Goal: Find specific page/section: Find specific page/section

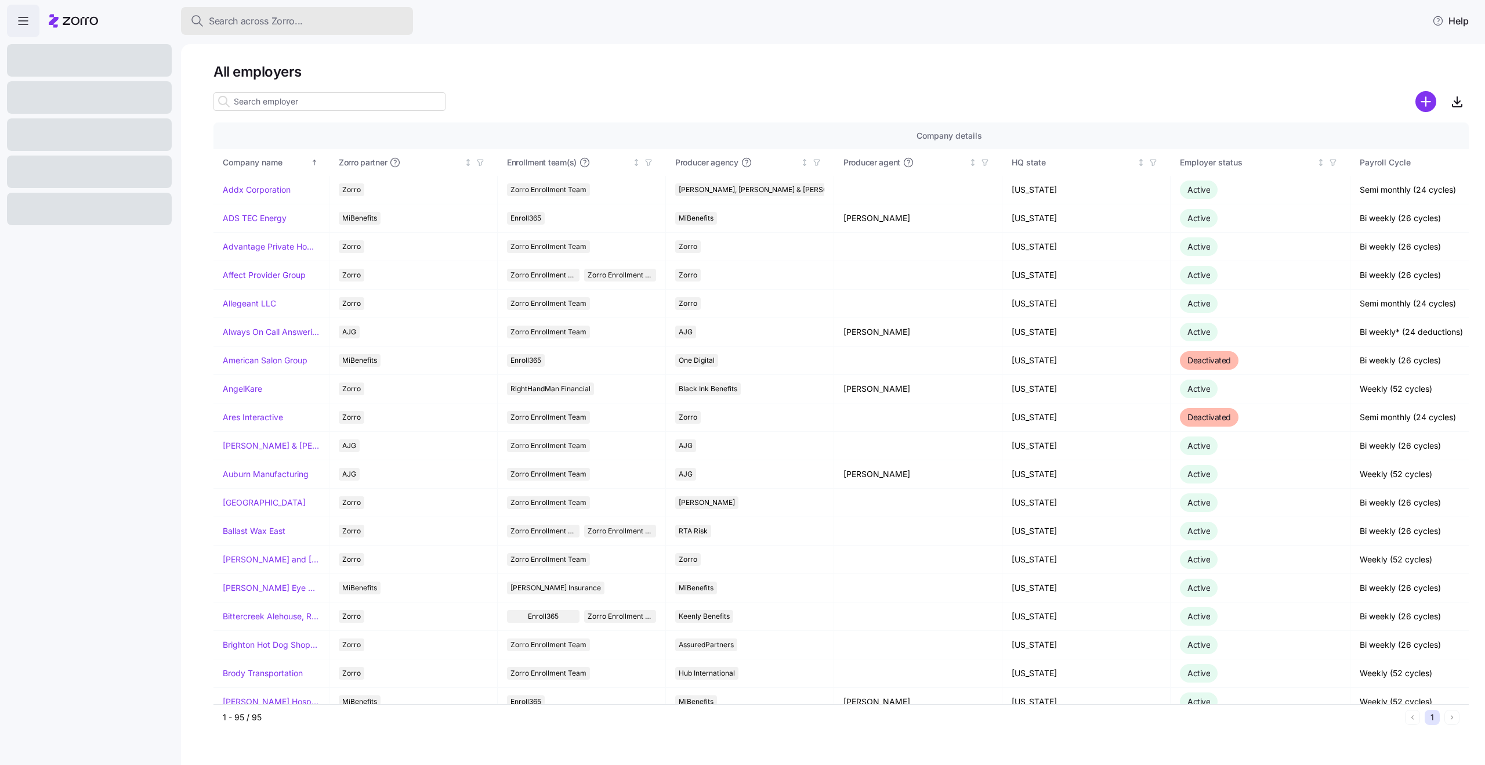
click at [292, 19] on span "Search across Zorro..." at bounding box center [256, 21] width 94 height 15
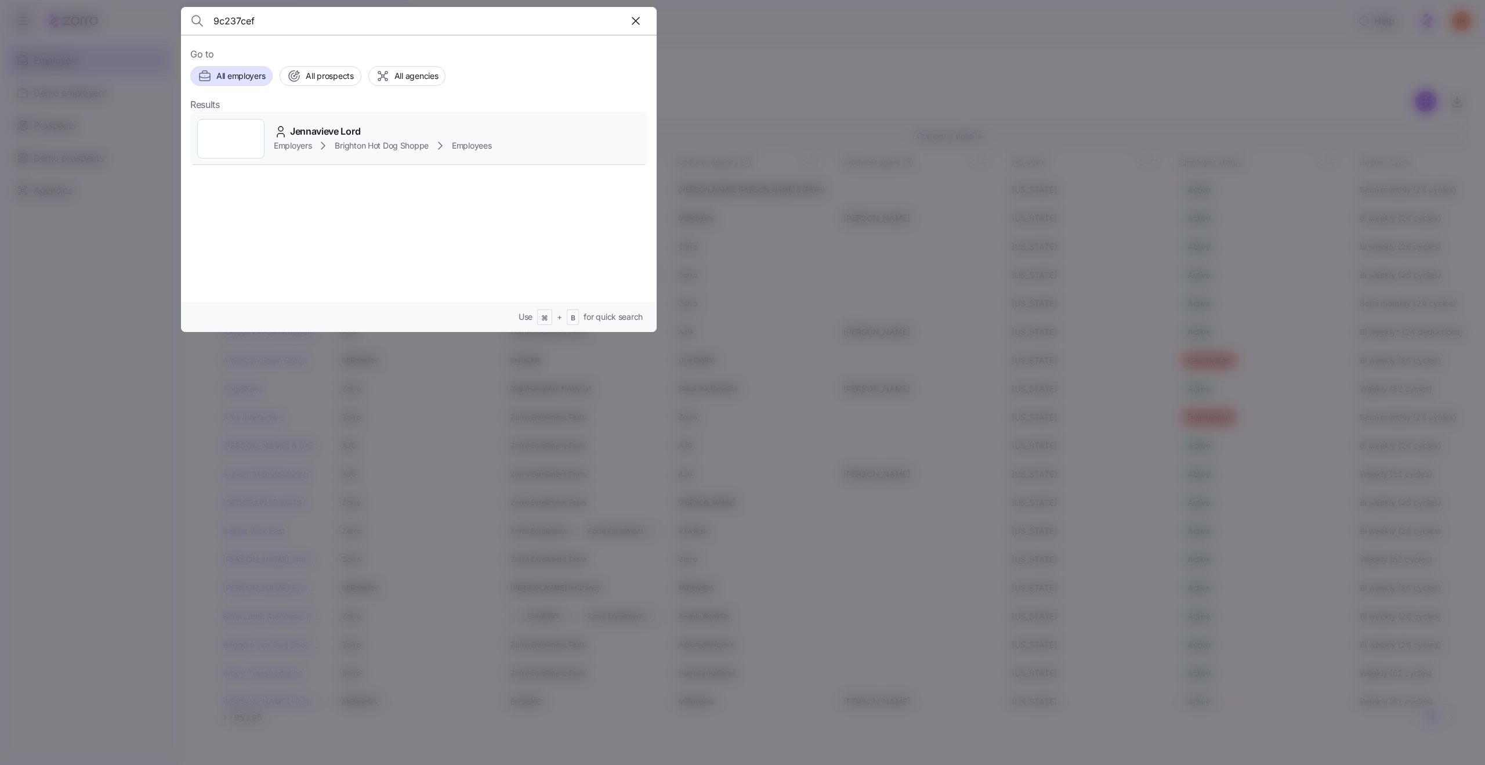
type input "9c237cef"
click at [426, 128] on div "Jennavieve Lord" at bounding box center [383, 131] width 218 height 15
